Goal: Navigation & Orientation: Find specific page/section

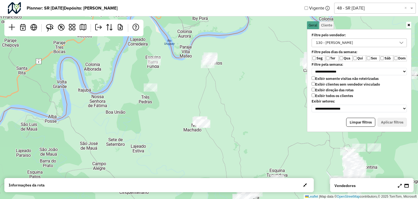
scroll to position [3, 20]
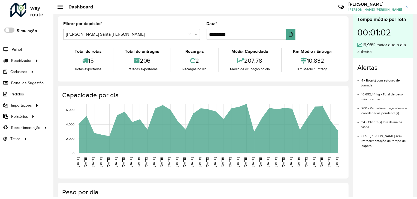
scroll to position [1, 0]
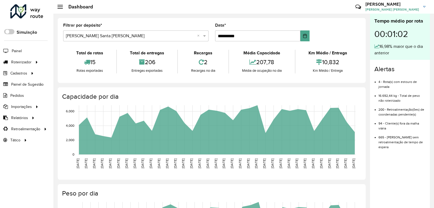
scroll to position [1, 0]
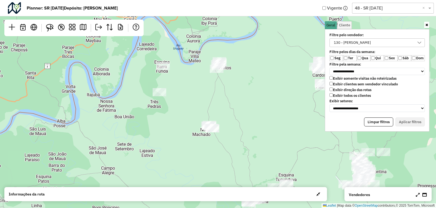
scroll to position [3, 20]
